Goal: Find specific page/section: Find specific page/section

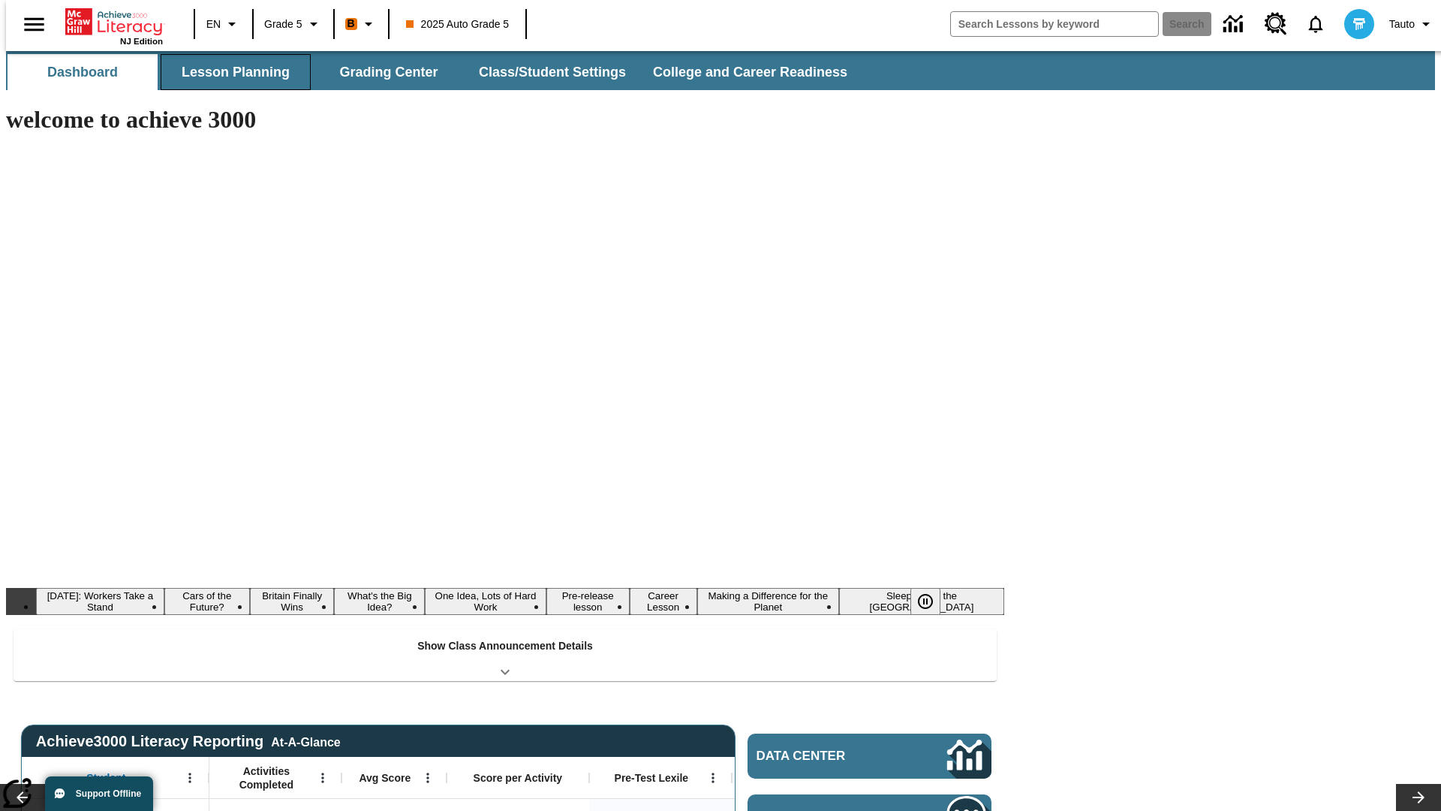
click at [230, 72] on button "Lesson Planning" at bounding box center [236, 72] width 150 height 36
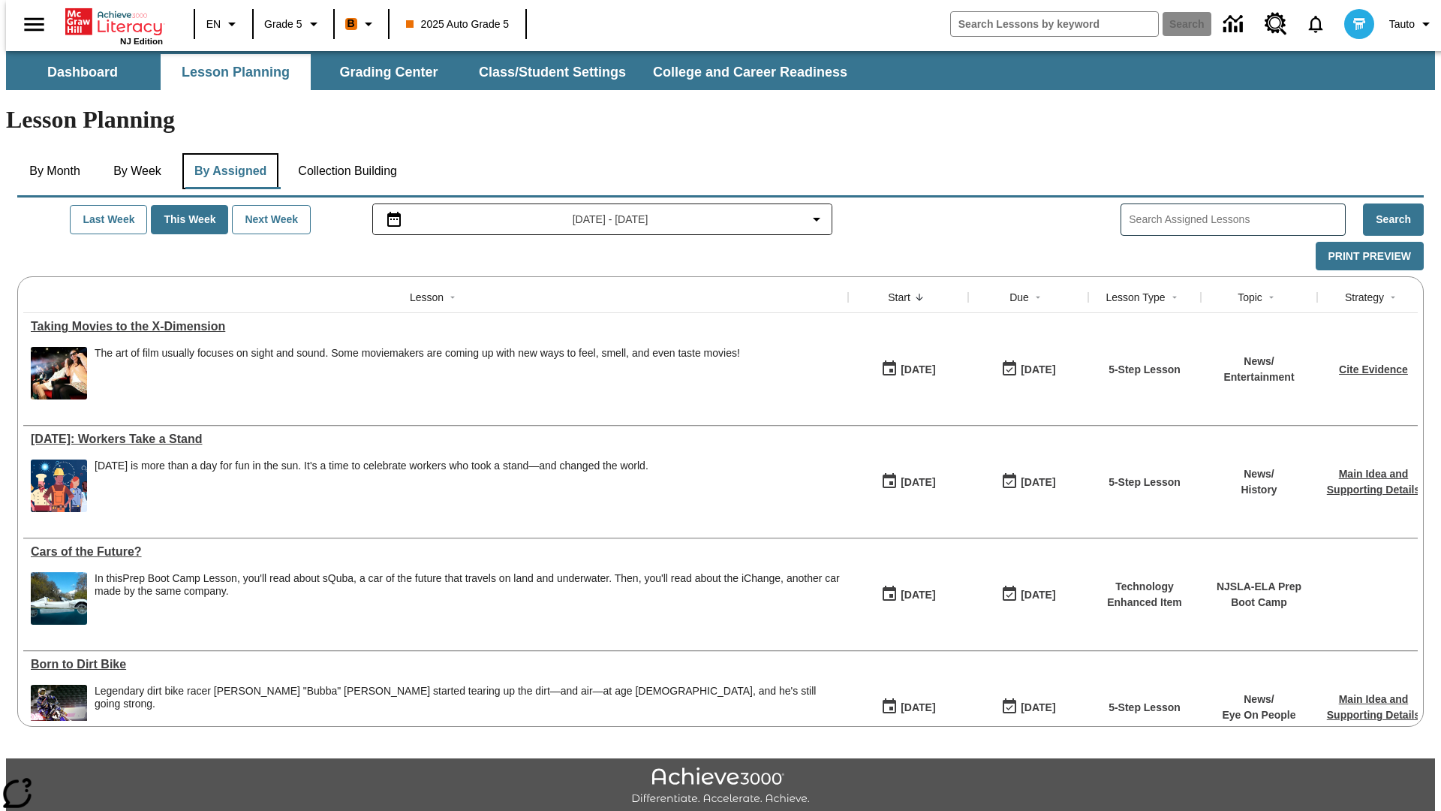
click at [227, 153] on button "By Assigned" at bounding box center [230, 171] width 96 height 36
type input "CVC Short Vowels Lesson 2"
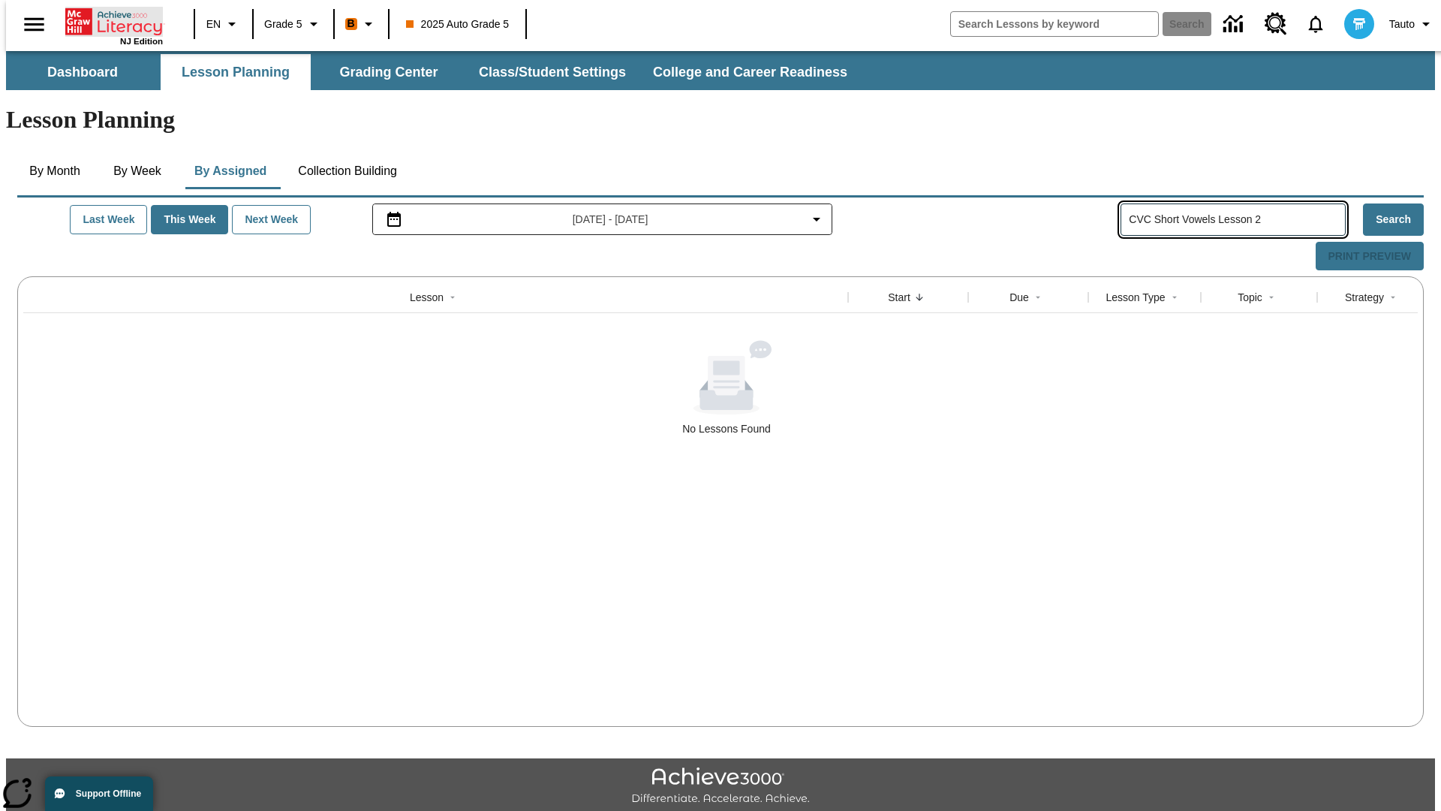
click at [108, 20] on icon "Home" at bounding box center [115, 22] width 100 height 30
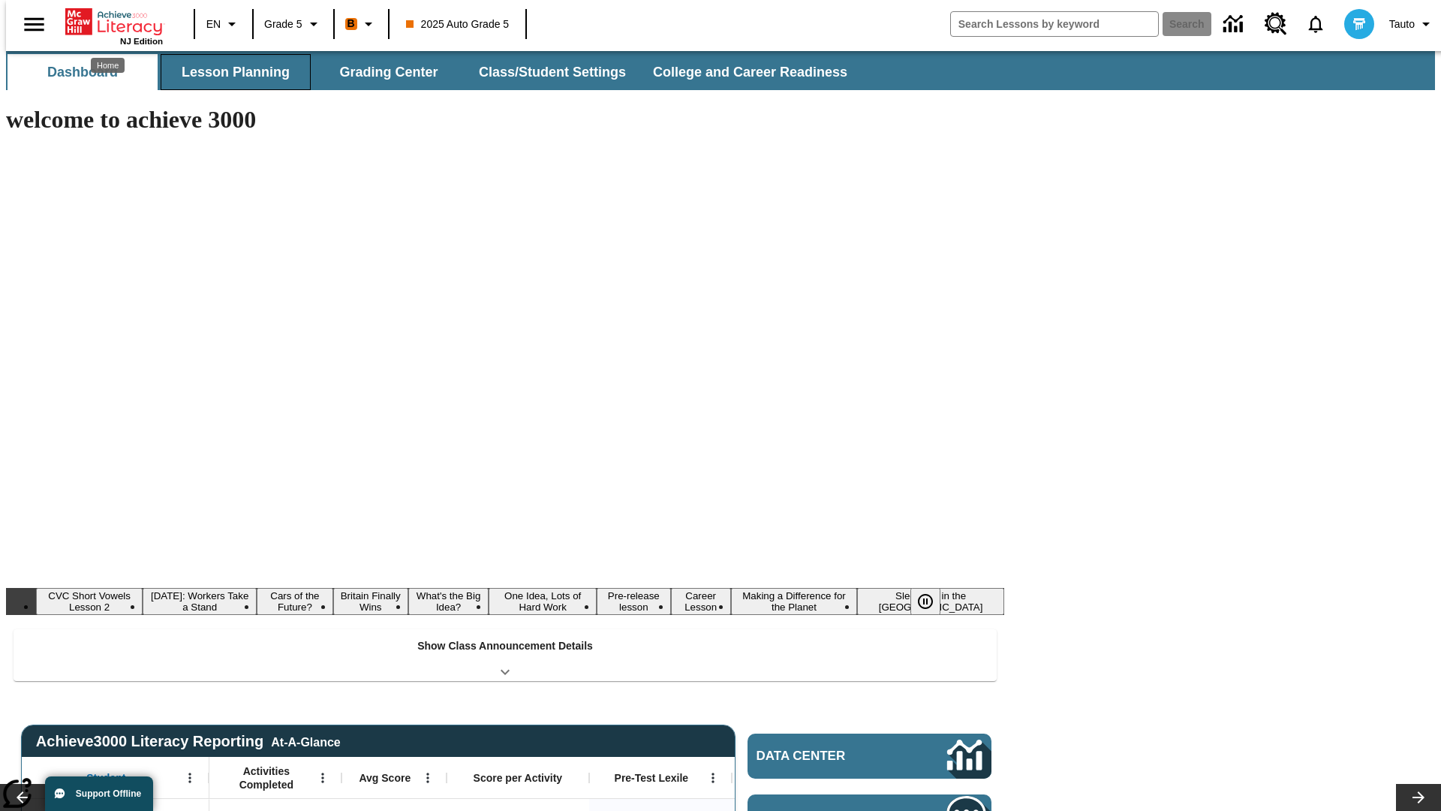
click at [230, 72] on button "Lesson Planning" at bounding box center [236, 72] width 150 height 36
